Goal: Communication & Community: Answer question/provide support

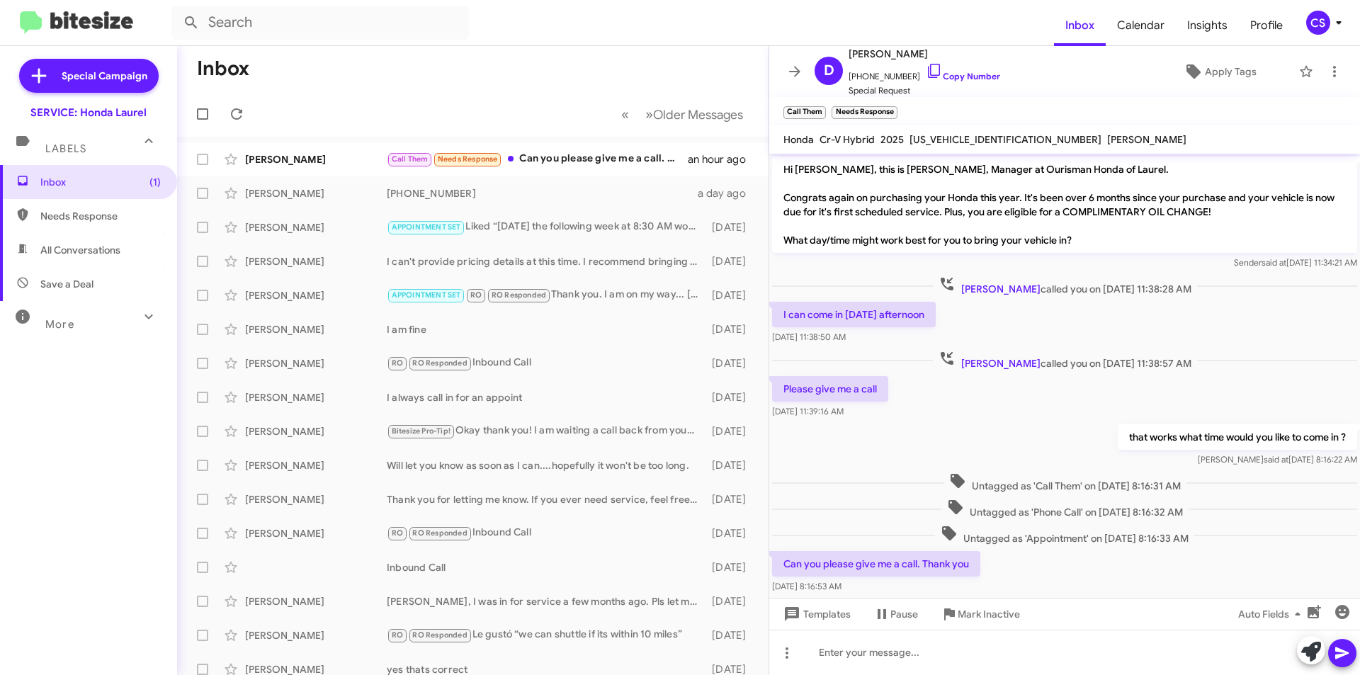
scroll to position [34, 0]
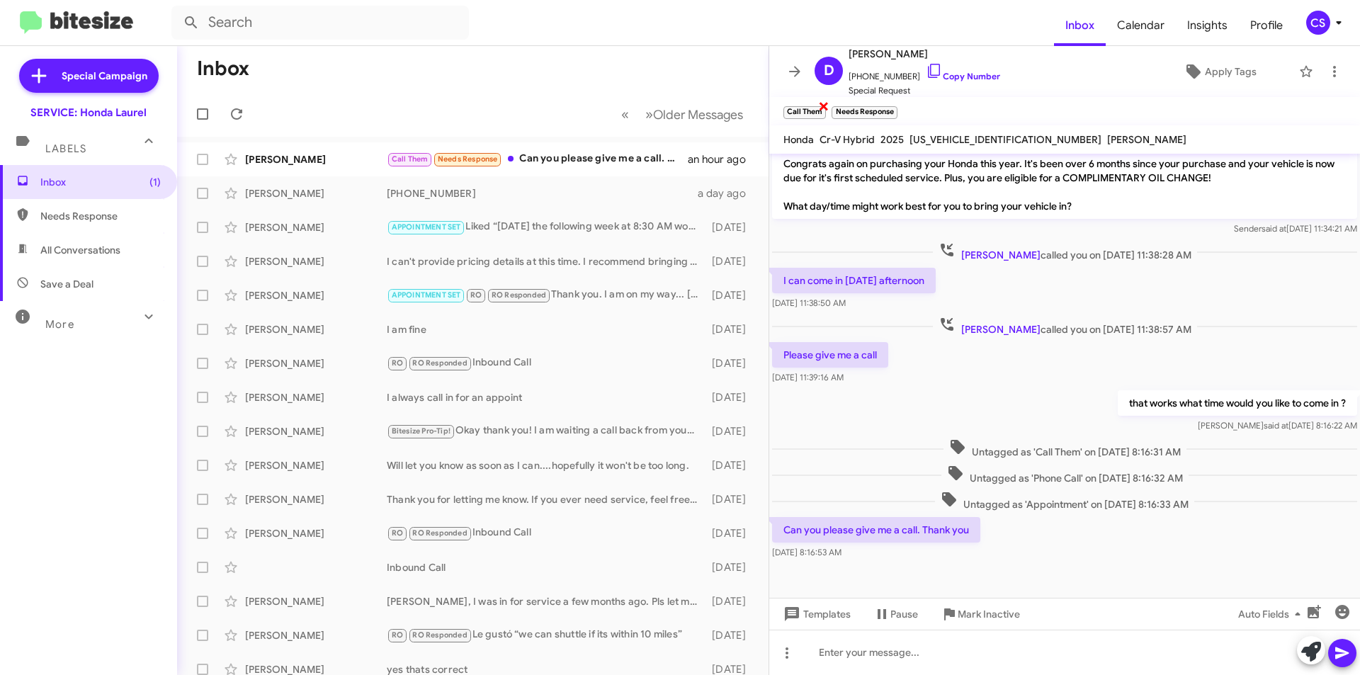
click at [825, 105] on span "×" at bounding box center [823, 105] width 11 height 17
click at [845, 107] on span "×" at bounding box center [846, 105] width 11 height 17
click at [235, 114] on icon at bounding box center [236, 114] width 17 height 17
click at [881, 90] on span "Special Request" at bounding box center [925, 91] width 152 height 14
click at [572, 153] on div "Can you please give me a call. Thank you" at bounding box center [544, 159] width 314 height 14
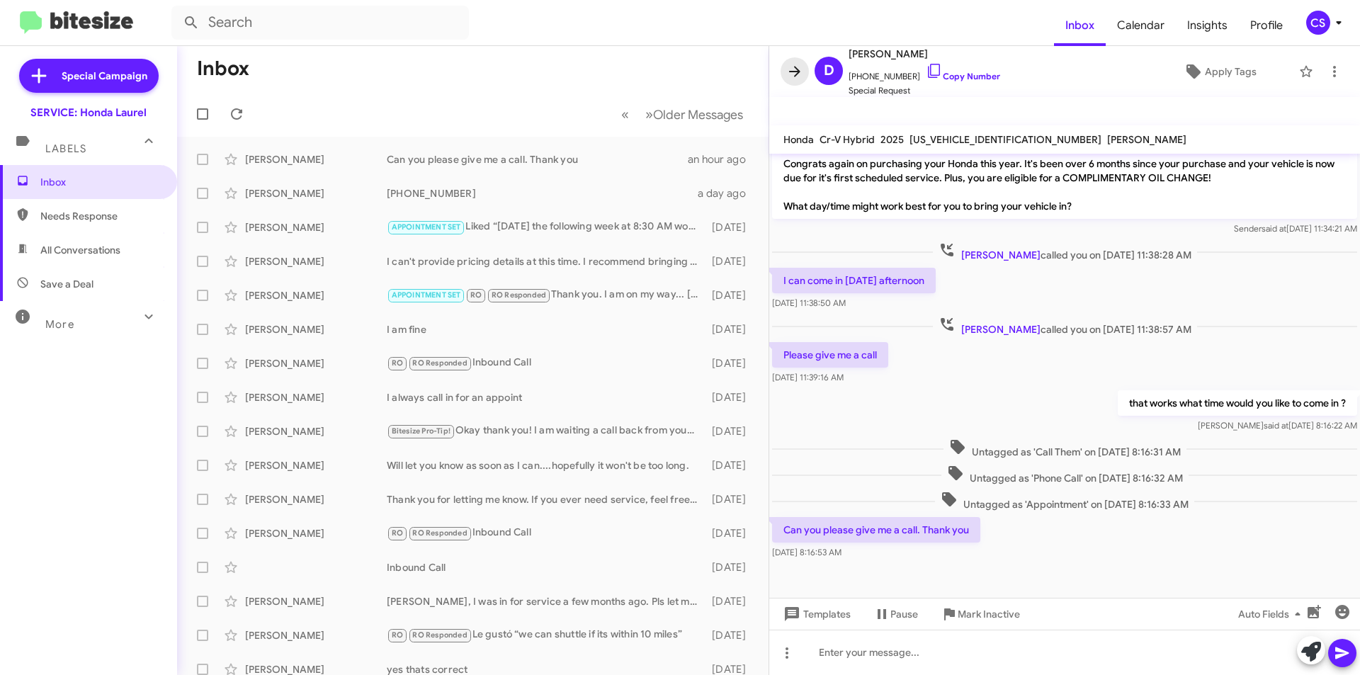
click at [789, 65] on icon at bounding box center [795, 71] width 17 height 17
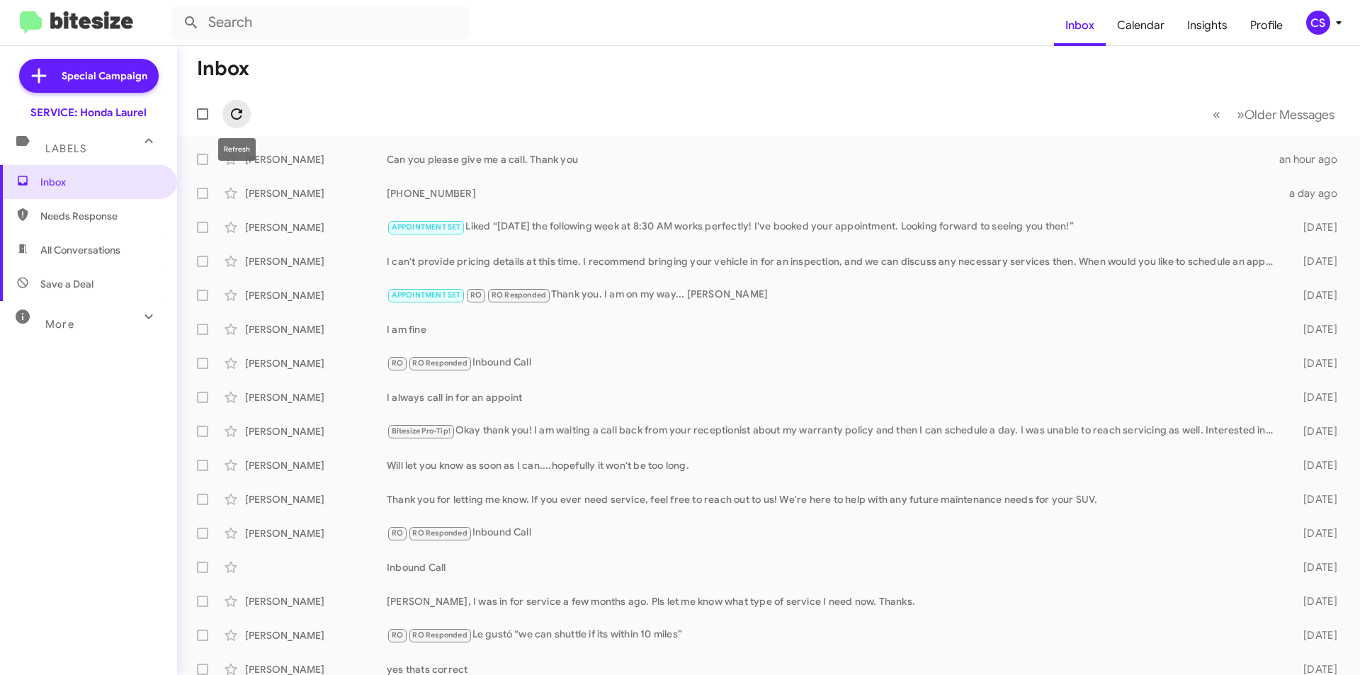
drag, startPoint x: 233, startPoint y: 109, endPoint x: 242, endPoint y: 109, distance: 8.5
click at [235, 109] on icon at bounding box center [236, 114] width 17 height 17
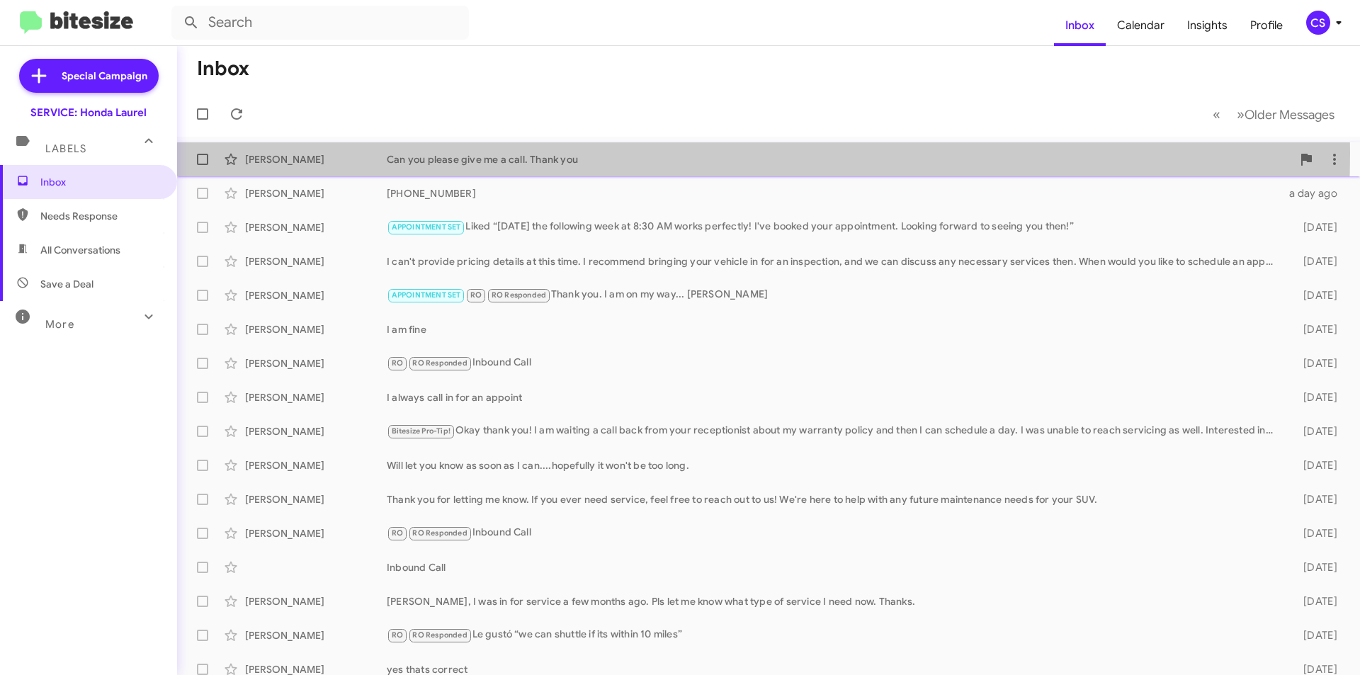
click at [520, 152] on div "Can you please give me a call. Thank you" at bounding box center [840, 159] width 906 height 14
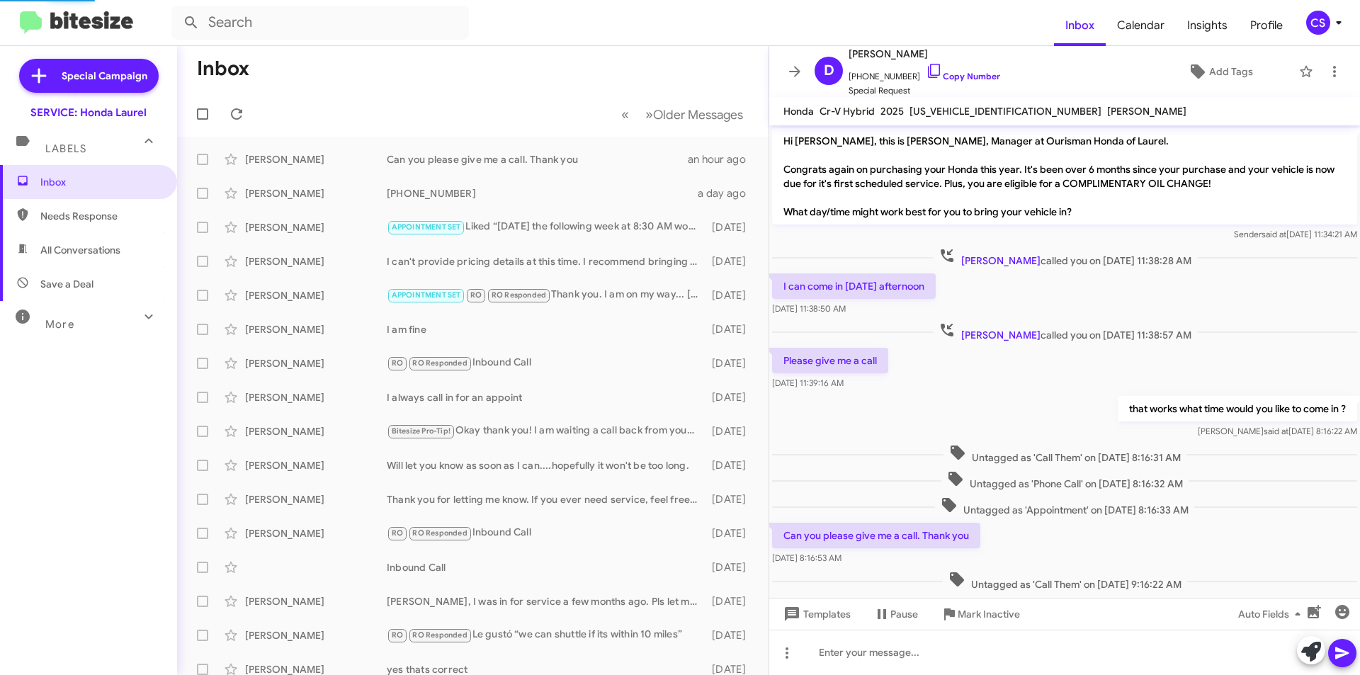
scroll to position [65, 0]
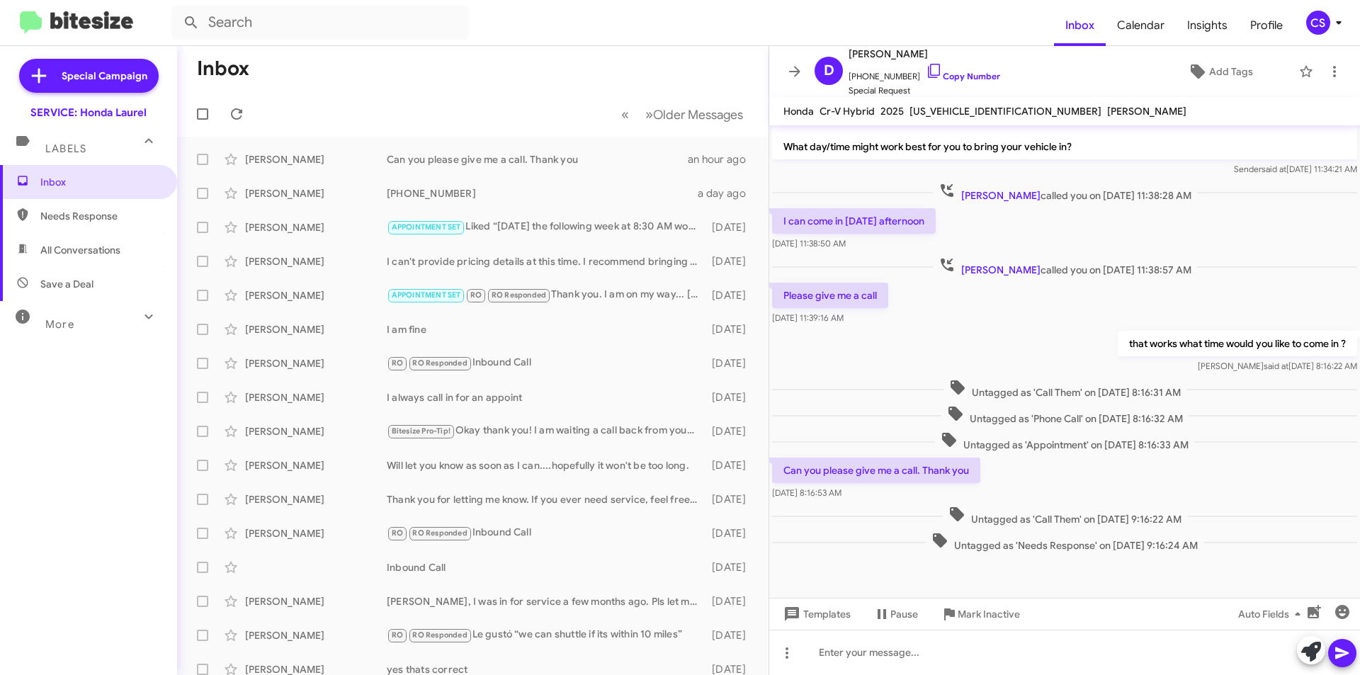
drag, startPoint x: 909, startPoint y: 465, endPoint x: 873, endPoint y: 415, distance: 61.4
click at [873, 415] on div "Untagged as 'Phone Call' on [DATE] 8:16:32 AM" at bounding box center [1064, 415] width 585 height 21
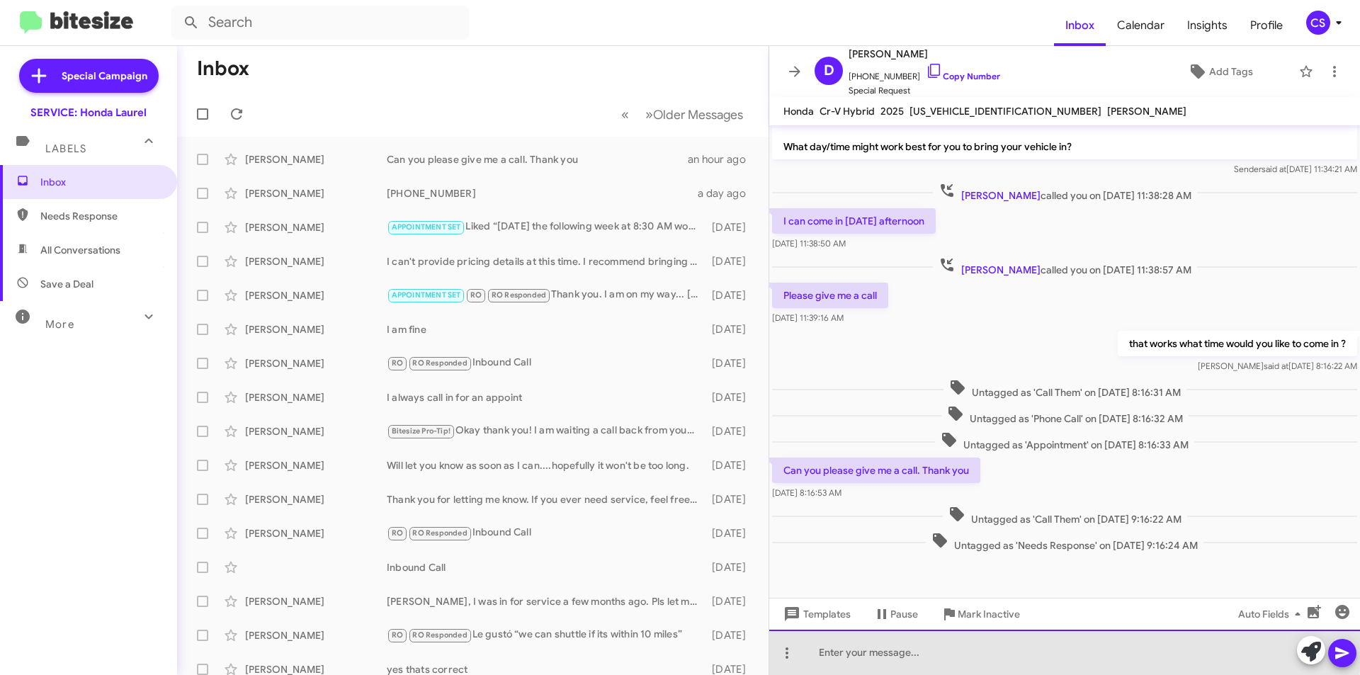
click at [877, 646] on div at bounding box center [1065, 652] width 591 height 45
click at [971, 648] on div at bounding box center [1065, 652] width 591 height 45
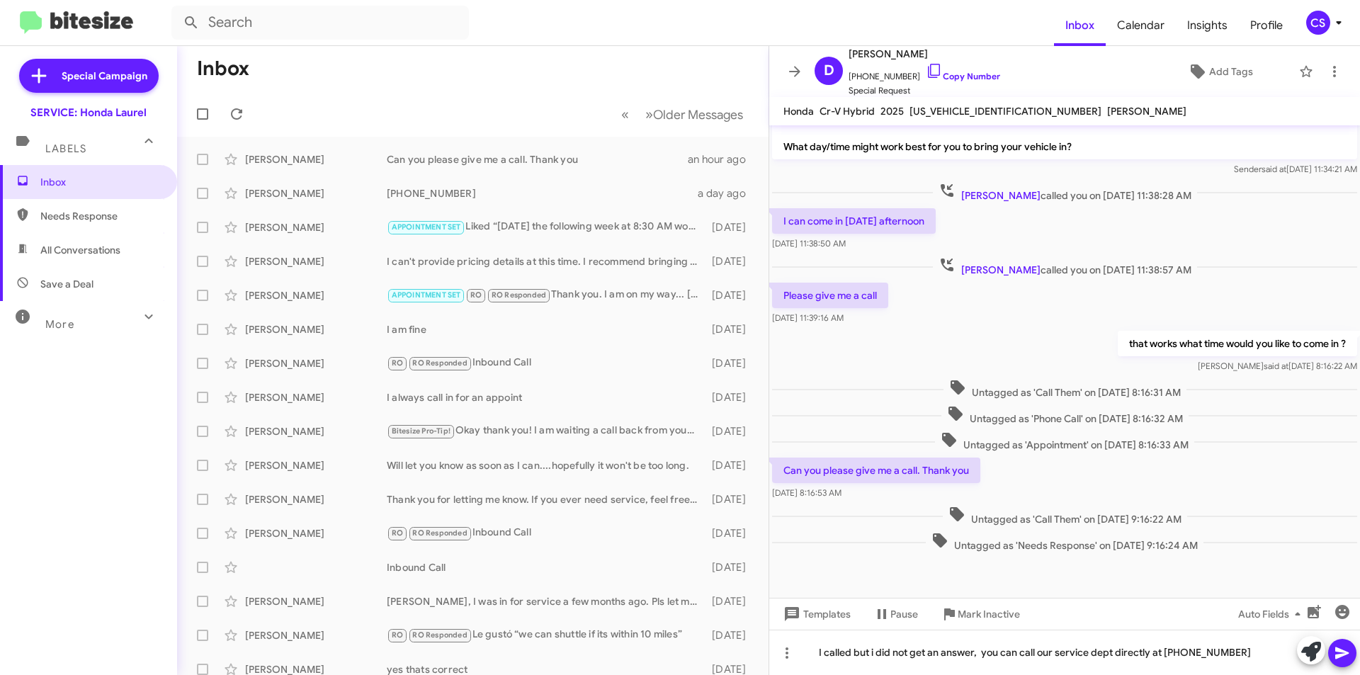
click at [1340, 644] on span at bounding box center [1342, 653] width 17 height 28
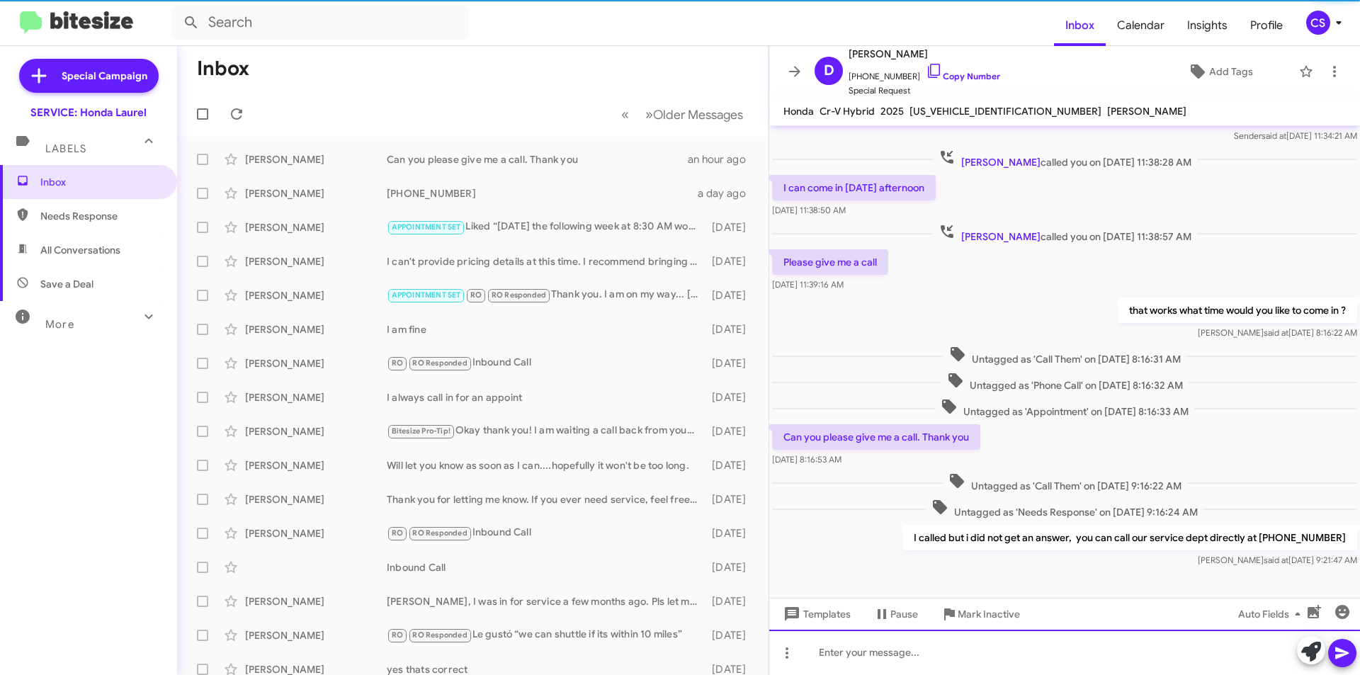
scroll to position [117, 0]
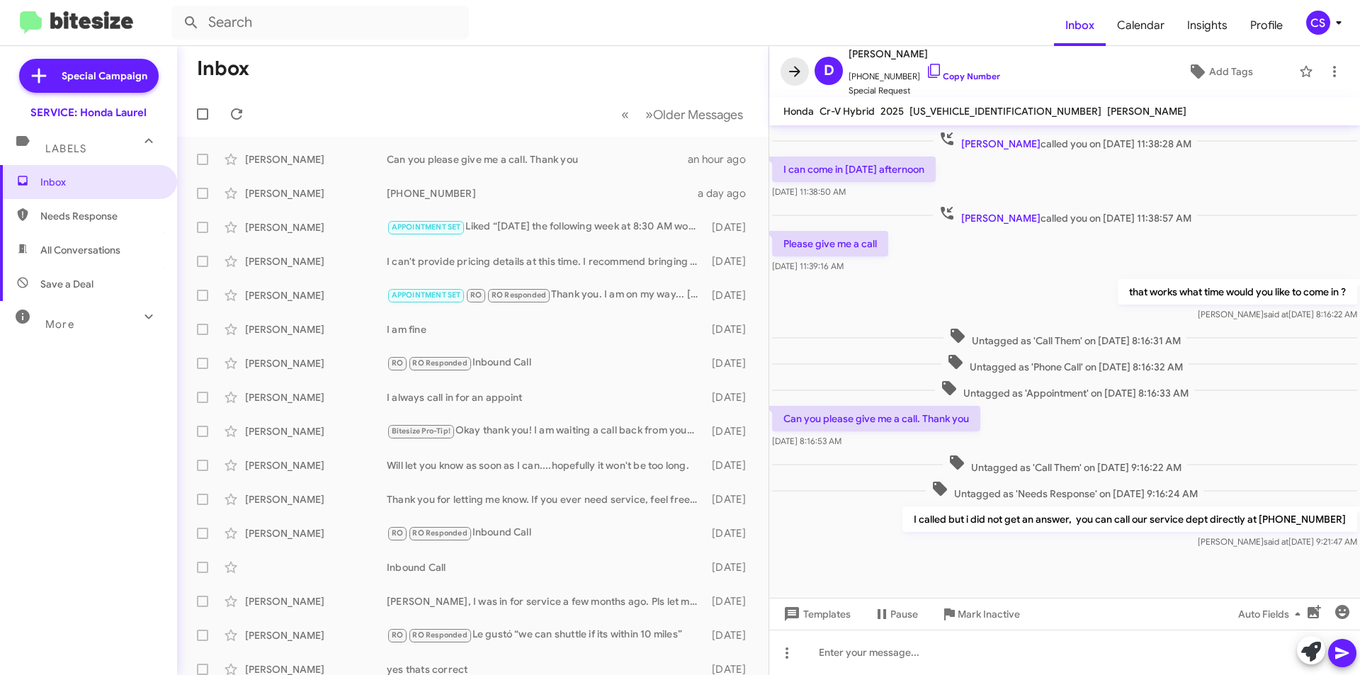
drag, startPoint x: 793, startPoint y: 64, endPoint x: 757, endPoint y: 103, distance: 52.1
click at [793, 65] on icon at bounding box center [795, 71] width 17 height 17
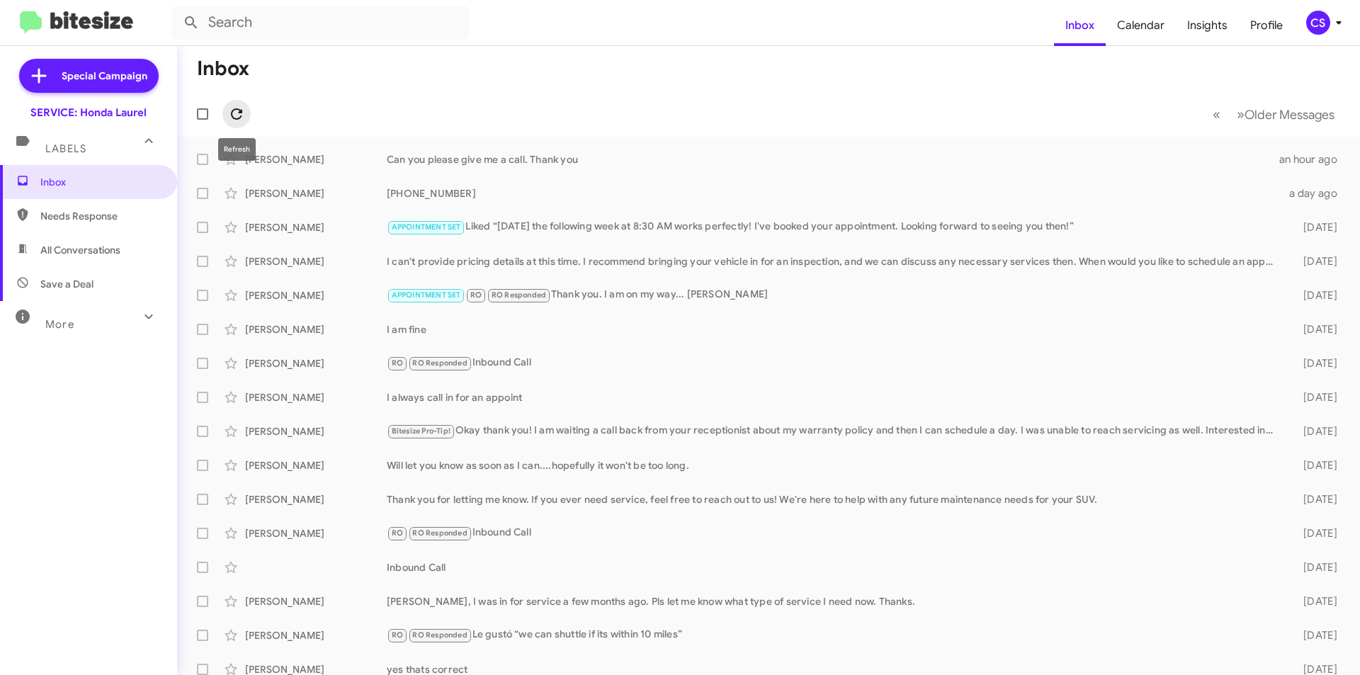
click at [235, 115] on icon at bounding box center [236, 114] width 17 height 17
click at [238, 109] on icon at bounding box center [236, 114] width 17 height 17
